Goal: Check status: Check status

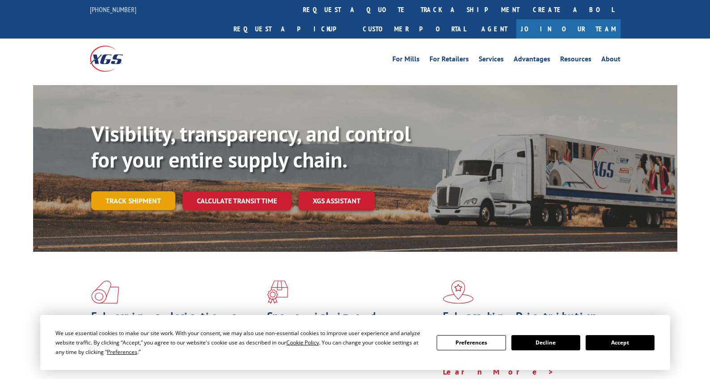
click at [142, 191] on link "Track shipment" at bounding box center [133, 200] width 84 height 19
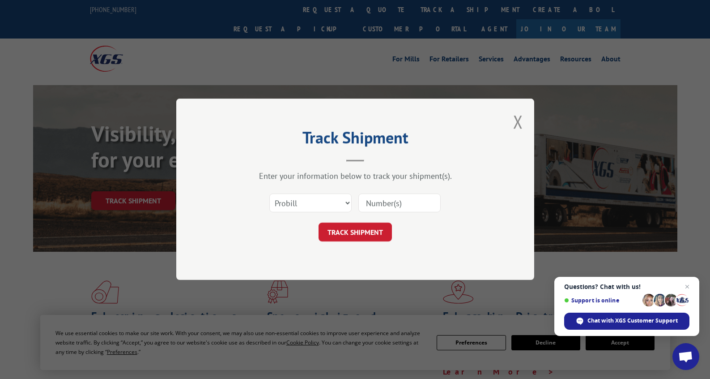
click at [383, 207] on input at bounding box center [399, 203] width 82 height 19
paste input "S268ORD2513294"
type input "S268ORD2513294"
click at [365, 232] on button "TRACK SHIPMENT" at bounding box center [355, 232] width 73 height 19
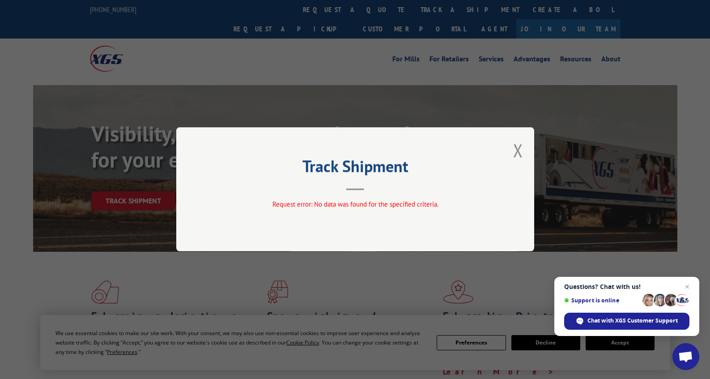
drag, startPoint x: 516, startPoint y: 151, endPoint x: 559, endPoint y: 272, distance: 127.7
click at [516, 151] on button "Close modal" at bounding box center [518, 150] width 10 height 24
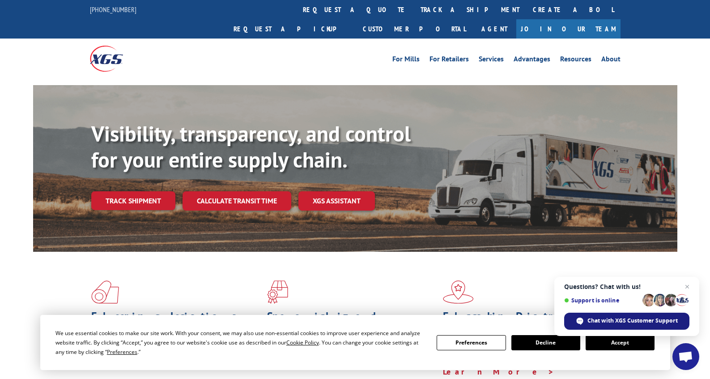
click at [609, 320] on span "Chat with XGS Customer Support" at bounding box center [633, 320] width 90 height 8
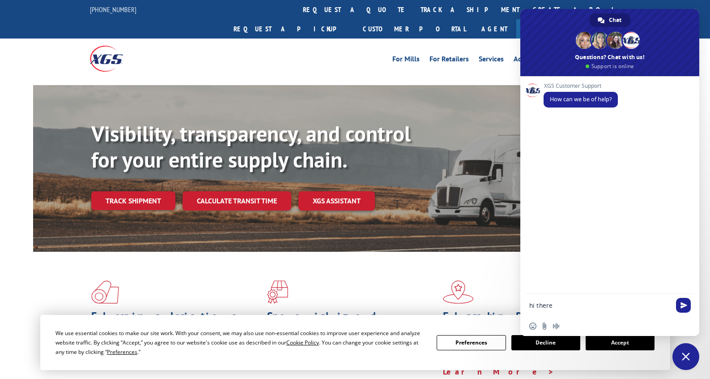
type textarea "hi there"
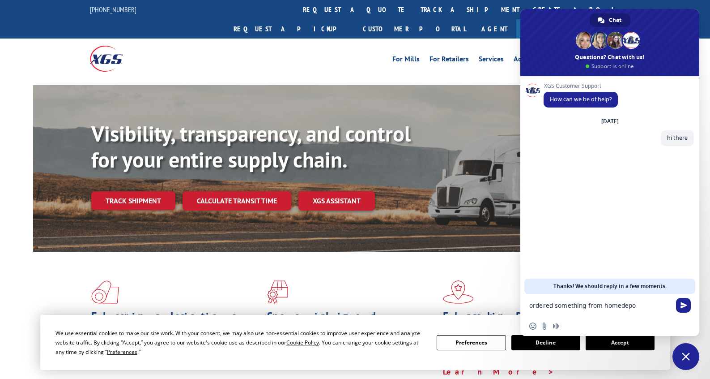
type textarea "ordered something from homedepot"
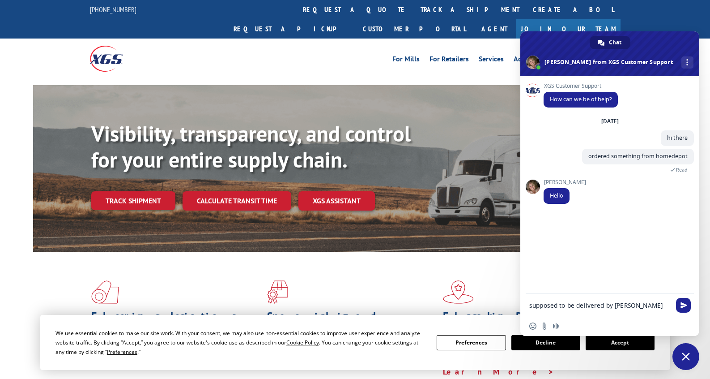
type textarea "supposed to be delivered by you"
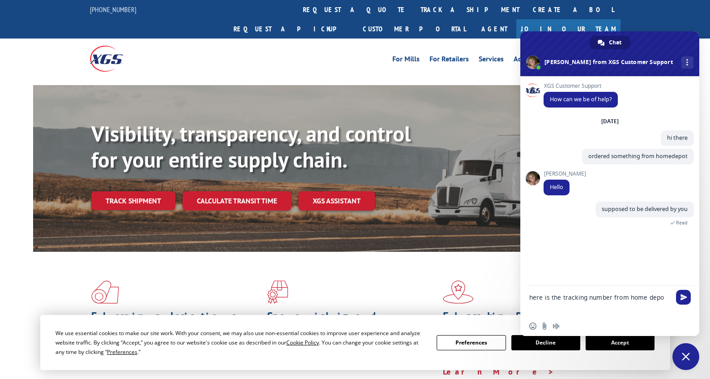
type textarea "here is the tracking number from home depot"
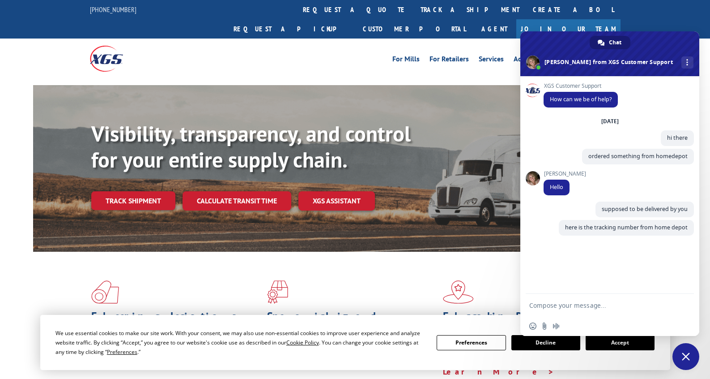
type textarea "S268ORD2513294"
type textarea "unable to find this on your tracking web page"
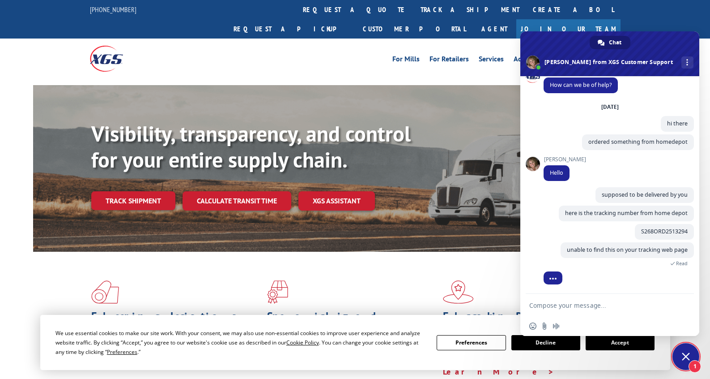
scroll to position [35, 0]
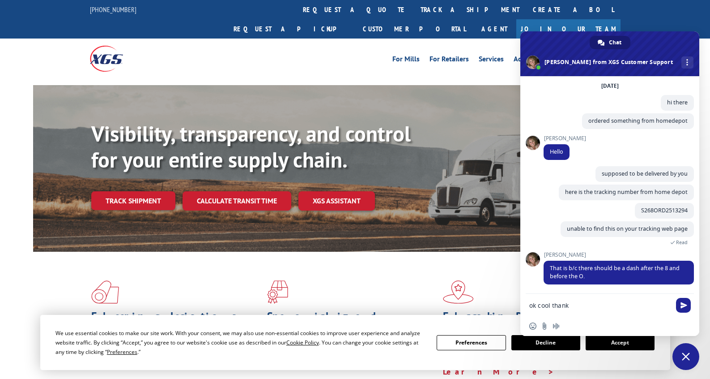
type textarea "ok cool thanks"
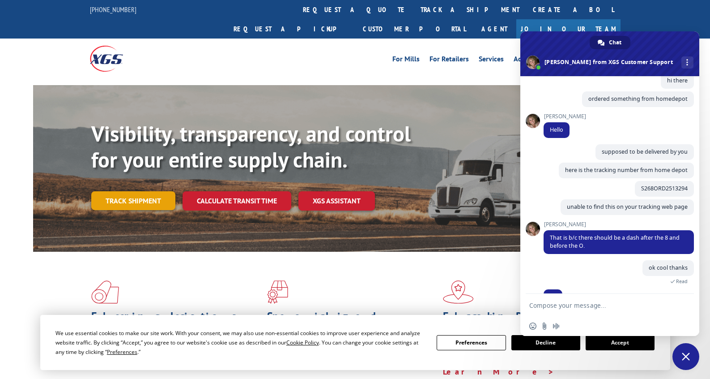
scroll to position [75, 0]
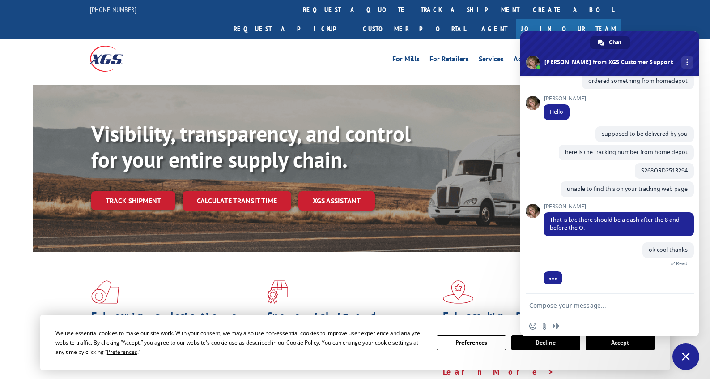
click at [149, 191] on link "Track shipment" at bounding box center [133, 200] width 84 height 19
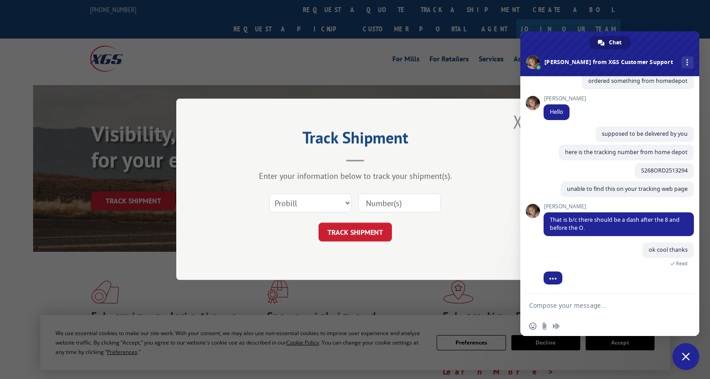
click at [383, 206] on input at bounding box center [399, 203] width 82 height 19
paste input "S268ORD2513294"
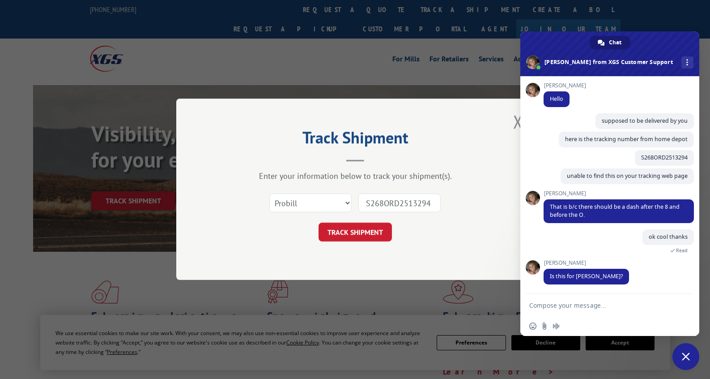
click at [384, 205] on input "S268ORD2513294" at bounding box center [399, 203] width 82 height 19
type input "S268-ORD2513294"
click at [355, 232] on button "TRACK SHIPMENT" at bounding box center [355, 232] width 73 height 19
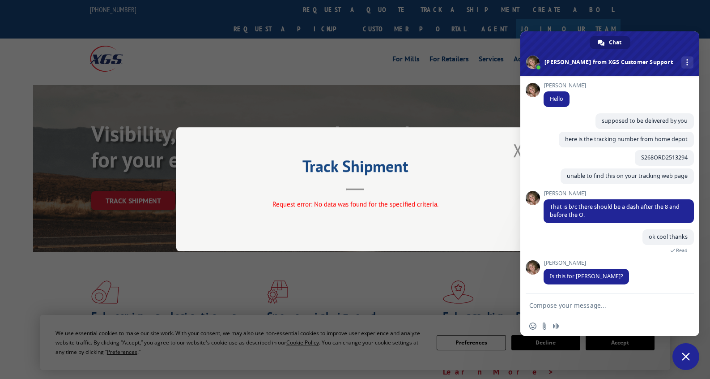
click at [572, 307] on textarea "Compose your message..." at bounding box center [600, 305] width 143 height 22
type textarea "yup thats me"
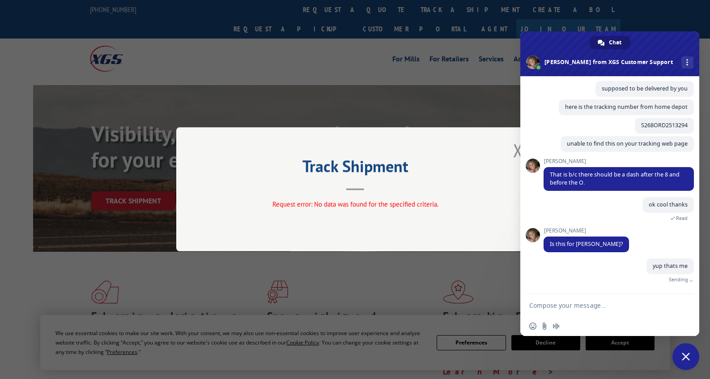
scroll to position [110, 0]
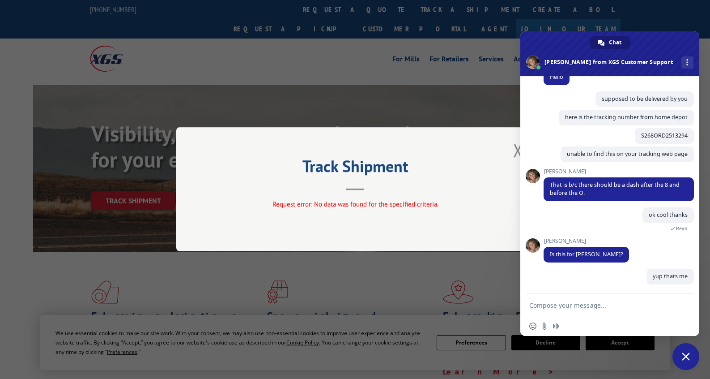
drag, startPoint x: 298, startPoint y: 212, endPoint x: 306, endPoint y: 210, distance: 7.9
click at [301, 211] on div "Request error: No data was found for the specified criteria." at bounding box center [355, 206] width 269 height 13
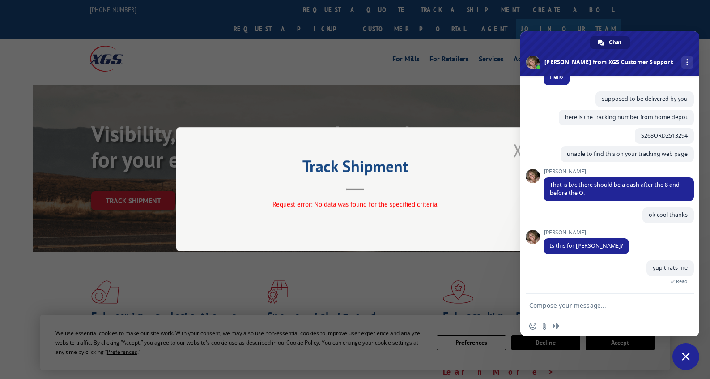
click at [518, 152] on button "Close modal" at bounding box center [518, 150] width 10 height 24
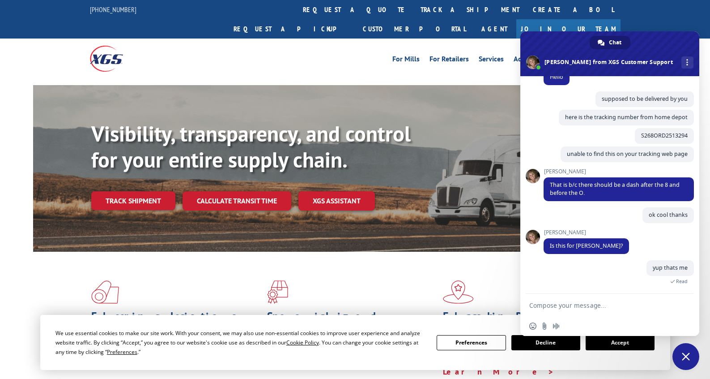
drag, startPoint x: 127, startPoint y: 183, endPoint x: 133, endPoint y: 183, distance: 6.3
click at [127, 191] on link "Track shipment" at bounding box center [133, 200] width 84 height 19
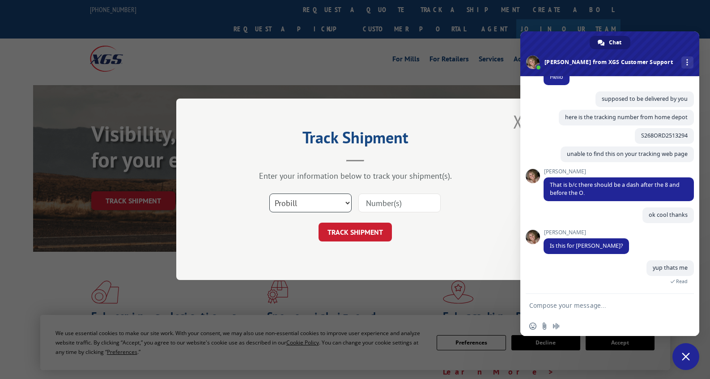
select select "bol"
click at [391, 205] on input at bounding box center [399, 203] width 82 height 19
paste input "S268ORD2513294"
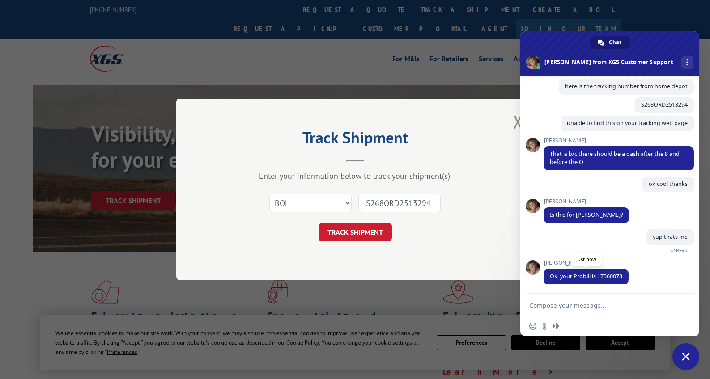
type input "S268ORD2513294"
click at [618, 279] on span "Ok, your Probill is 17560073" at bounding box center [586, 276] width 72 height 8
copy span "17560073"
select select "probill"
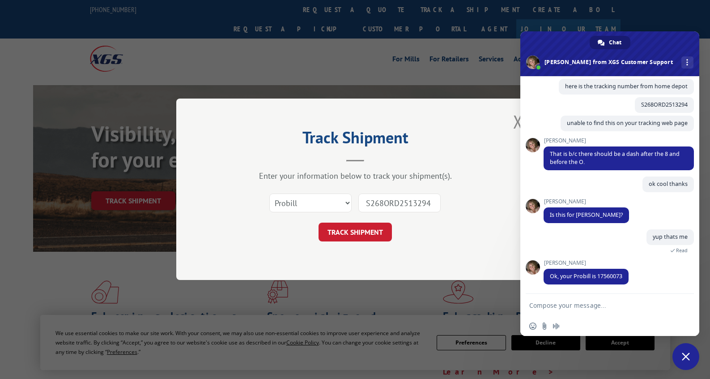
click at [384, 204] on input "S268ORD2513294" at bounding box center [399, 203] width 82 height 19
click at [383, 205] on input "S268ORD2513294" at bounding box center [399, 203] width 82 height 19
paste input "17560073"
type input "17560073"
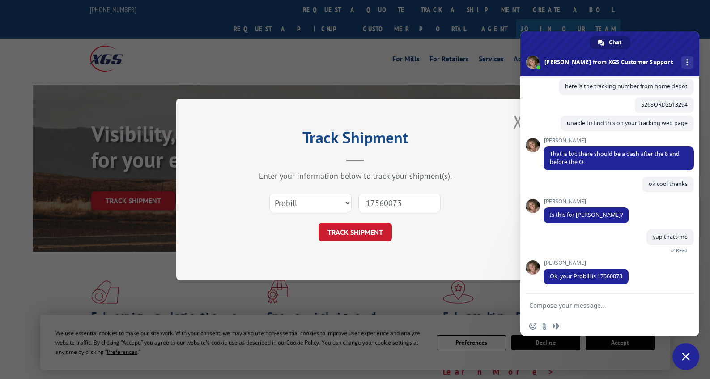
click at [355, 232] on button "TRACK SHIPMENT" at bounding box center [355, 232] width 73 height 19
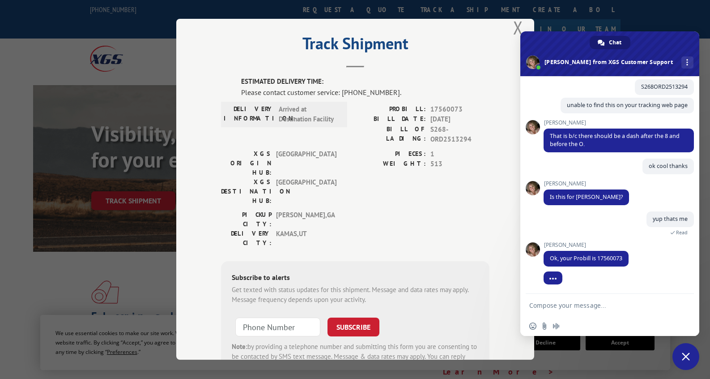
scroll to position [15, 0]
click at [602, 306] on textarea "Compose your message..." at bounding box center [600, 305] width 143 height 22
type textarea "ok thanks you have any update on when it will deliver"
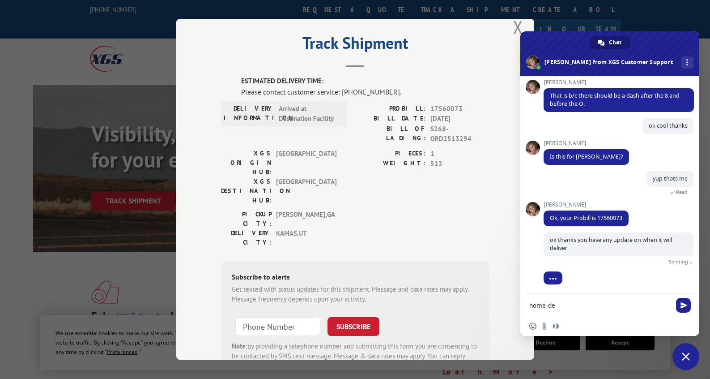
scroll to position [189, 0]
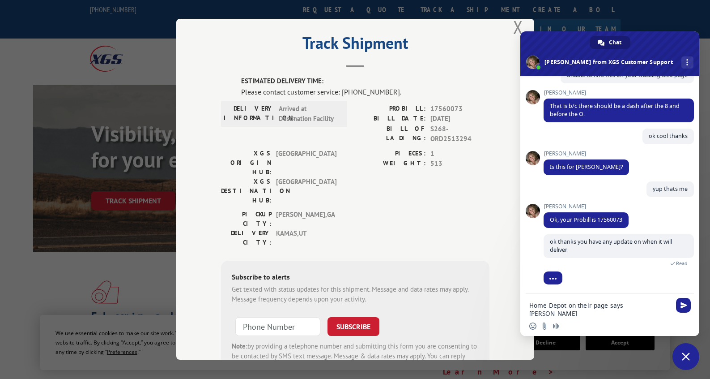
type textarea "Home Depot on their page says [DATE]"
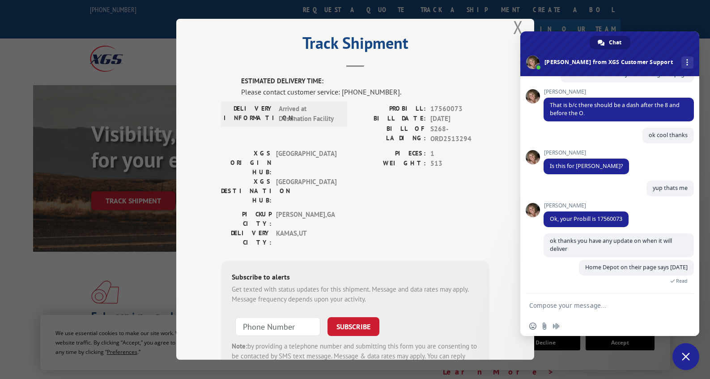
scroll to position [252, 0]
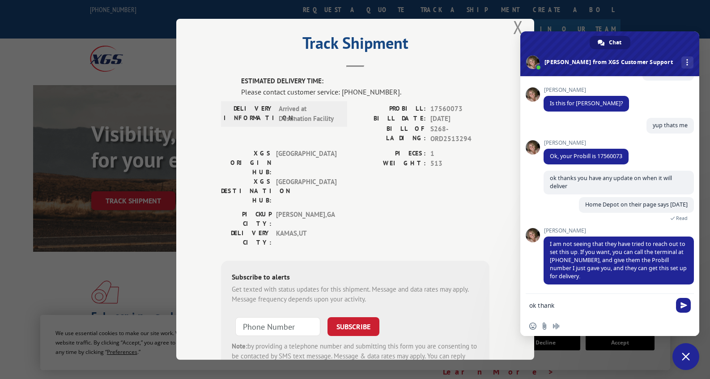
type textarea "ok thanks"
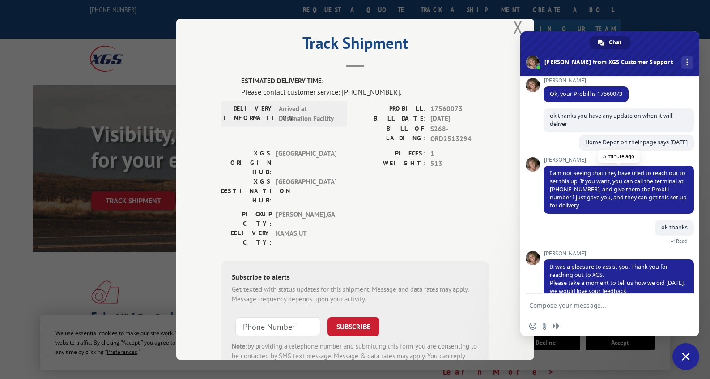
scroll to position [364, 0]
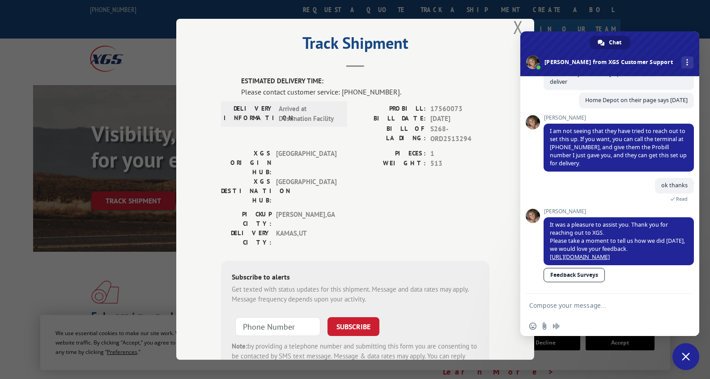
click at [522, 28] on button "Close modal" at bounding box center [518, 27] width 10 height 24
